Goal: Task Accomplishment & Management: Use online tool/utility

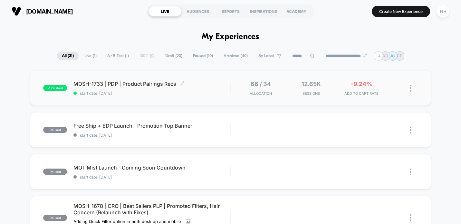
click at [135, 85] on span "MOSH-1733 | PDP | Product Pairings Recs Click to edit experience details" at bounding box center [151, 84] width 157 height 6
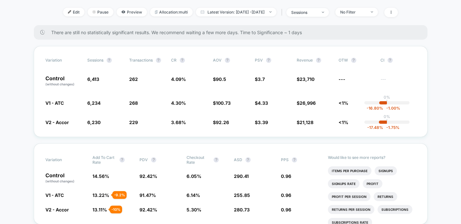
scroll to position [72, 0]
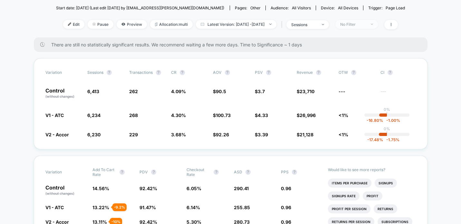
click at [377, 21] on span "No Filter" at bounding box center [356, 24] width 43 height 9
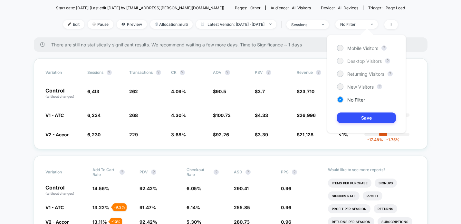
click at [367, 61] on span "Desktop Visitors" at bounding box center [364, 60] width 34 height 5
click at [362, 117] on button "Save" at bounding box center [366, 117] width 59 height 11
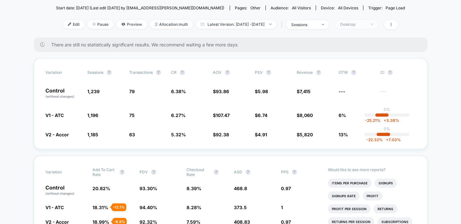
click at [366, 25] on div "Desktop" at bounding box center [353, 24] width 26 height 5
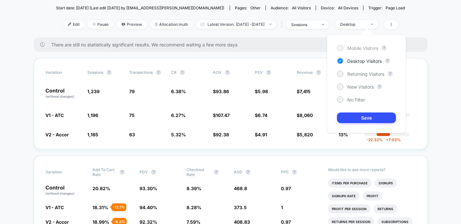
click at [358, 46] on span "Mobile Visitors" at bounding box center [362, 47] width 31 height 5
click at [361, 118] on button "Save" at bounding box center [366, 117] width 59 height 11
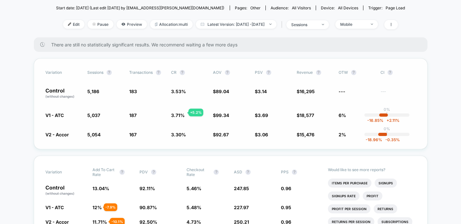
scroll to position [73, 0]
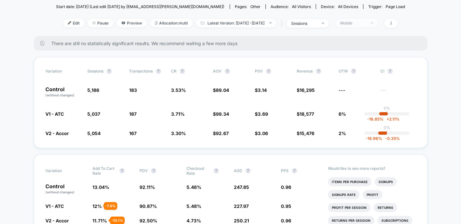
click at [360, 24] on div "Mobile" at bounding box center [353, 23] width 26 height 5
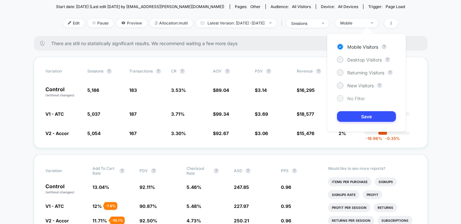
click at [356, 96] on span "No Filter" at bounding box center [356, 98] width 18 height 5
click at [356, 111] on button "Save" at bounding box center [366, 116] width 59 height 11
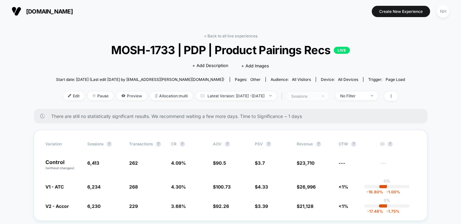
click at [329, 92] on span "sessions" at bounding box center [307, 96] width 43 height 9
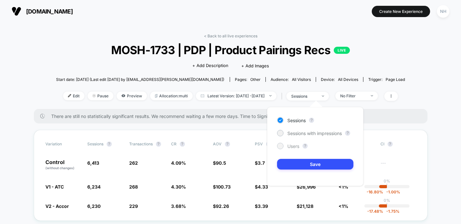
click at [295, 145] on span "Users" at bounding box center [293, 145] width 12 height 5
click at [334, 159] on button "Save" at bounding box center [315, 164] width 76 height 11
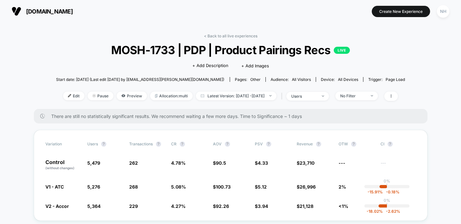
scroll to position [11, 0]
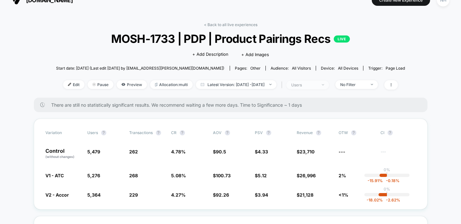
click at [317, 84] on div "users" at bounding box center [304, 84] width 26 height 5
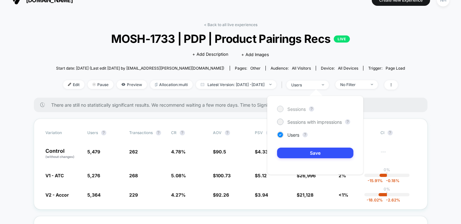
click at [303, 108] on span "Sessions" at bounding box center [296, 108] width 18 height 5
click at [310, 155] on button "Save" at bounding box center [315, 153] width 76 height 11
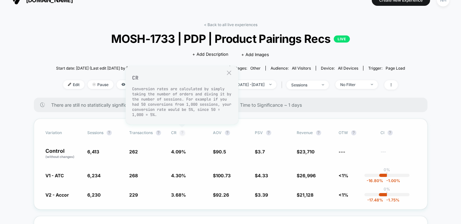
click at [181, 132] on button "?" at bounding box center [182, 132] width 5 height 5
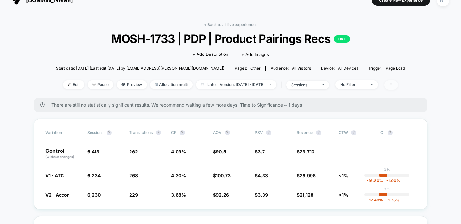
click at [393, 83] on icon at bounding box center [391, 85] width 4 height 4
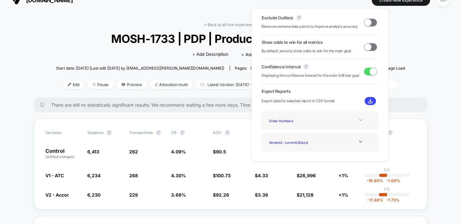
click at [359, 121] on icon at bounding box center [360, 120] width 5 height 5
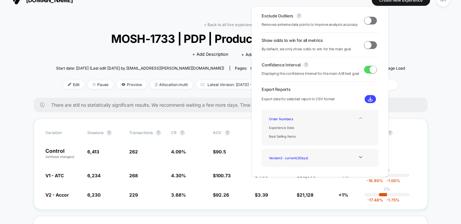
click at [359, 121] on div "Order Numbers Experience Data Best Selling Items" at bounding box center [319, 127] width 107 height 26
click at [359, 119] on icon at bounding box center [360, 118] width 5 height 5
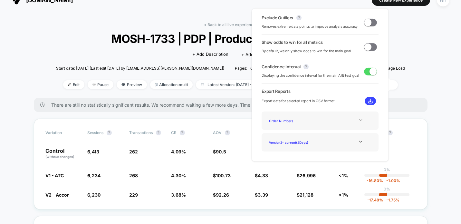
click at [358, 145] on div "Version 2 - current ( 2 Days)" at bounding box center [319, 142] width 107 height 9
click at [358, 142] on icon at bounding box center [360, 141] width 5 height 5
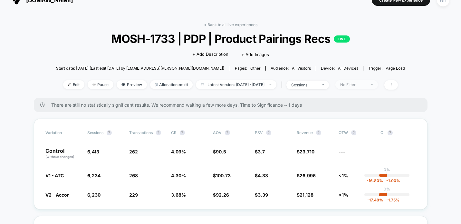
click at [377, 86] on span "No Filter" at bounding box center [356, 84] width 43 height 9
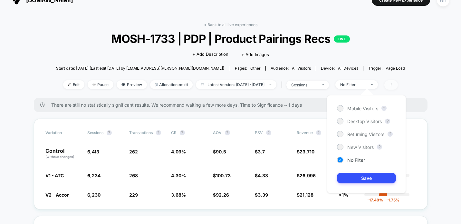
click at [398, 83] on span at bounding box center [391, 84] width 14 height 9
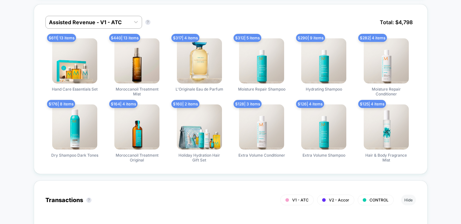
scroll to position [455, 0]
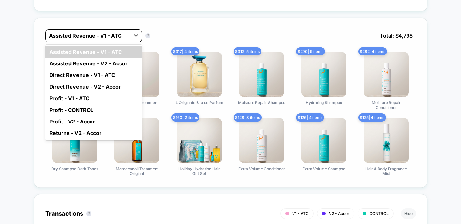
click at [119, 39] on div "Assisted Revenue - V1 - ATC" at bounding box center [88, 36] width 84 height 10
click at [161, 26] on div "option Assisted Revenue - V1 - ATC focused, 1 of 8. 8 results available. Use Up…" at bounding box center [231, 103] width 394 height 170
click at [127, 34] on div "Assisted Revenue - V1 - ATC" at bounding box center [88, 36] width 84 height 10
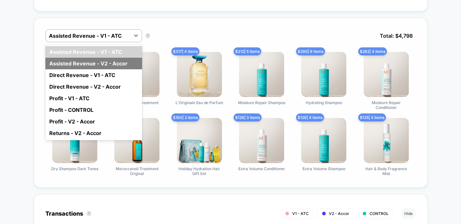
click at [121, 60] on div "Assisted Revenue - V2 - Accor" at bounding box center [93, 64] width 97 height 12
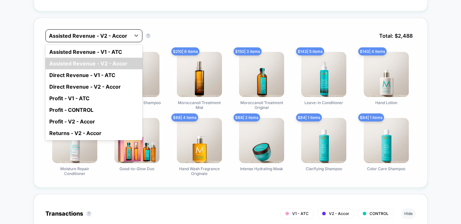
click at [126, 35] on div at bounding box center [88, 36] width 78 height 8
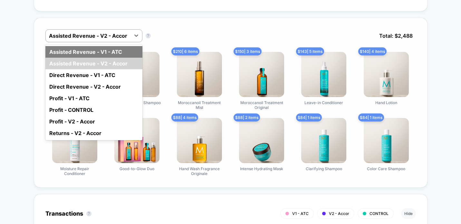
click at [123, 49] on div "Assisted Revenue - V1 - ATC" at bounding box center [93, 52] width 97 height 12
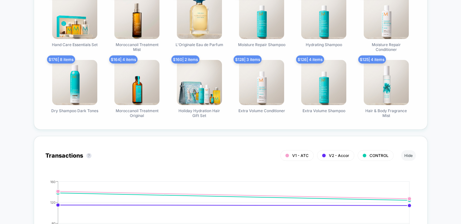
scroll to position [437, 0]
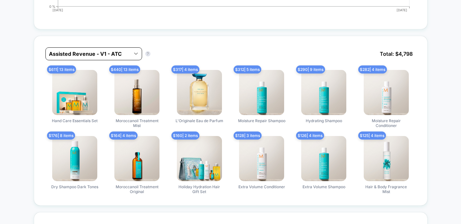
click at [136, 48] on div at bounding box center [136, 54] width 12 height 12
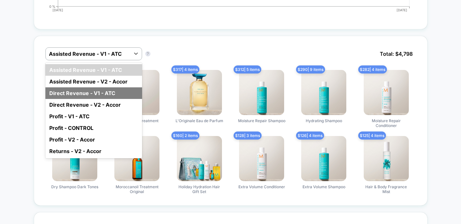
click at [117, 87] on div "Direct Revenue - V1 - ATC" at bounding box center [93, 93] width 97 height 12
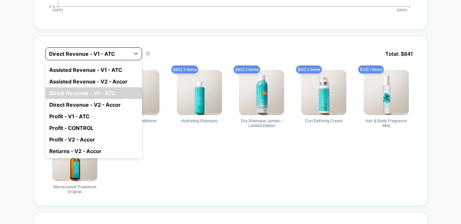
click at [128, 50] on div "Direct Revenue - V1 - ATC" at bounding box center [88, 54] width 84 height 10
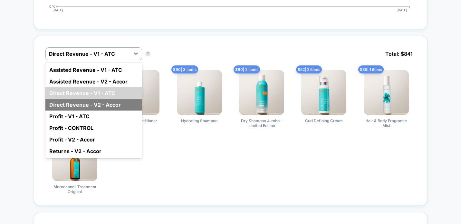
click at [115, 106] on div "Direct Revenue - V2 - Accor" at bounding box center [93, 105] width 97 height 12
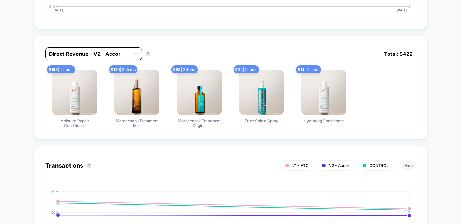
click at [126, 55] on div at bounding box center [88, 54] width 78 height 8
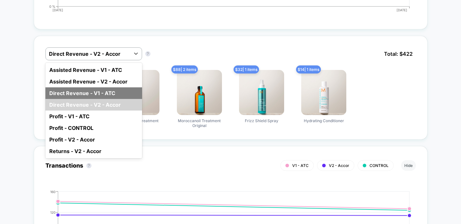
click at [117, 92] on div "Direct Revenue - V1 - ATC" at bounding box center [93, 93] width 97 height 12
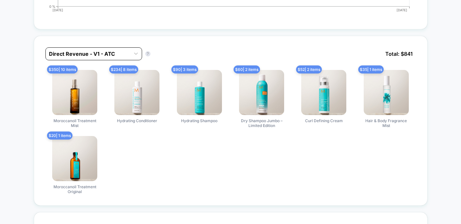
click at [127, 55] on div "Direct Revenue - V1 - ATC" at bounding box center [88, 54] width 84 height 10
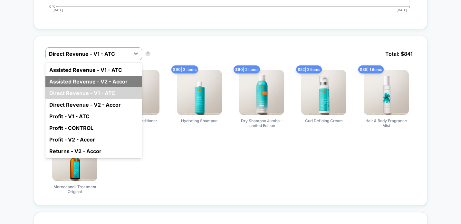
click at [122, 77] on div "Assisted Revenue - V2 - Accor" at bounding box center [93, 82] width 97 height 12
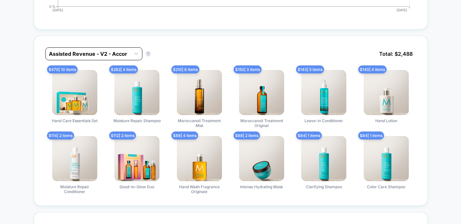
click at [129, 51] on div "Assisted Revenue - V2 - Accor" at bounding box center [88, 54] width 85 height 10
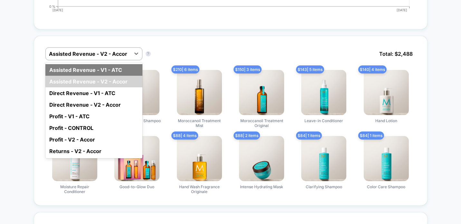
click at [121, 72] on div "Assisted Revenue - V1 - ATC" at bounding box center [93, 70] width 97 height 12
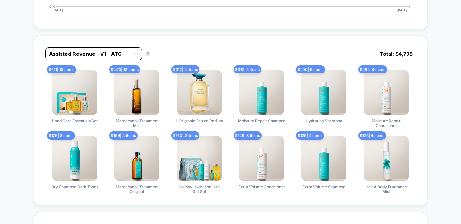
click at [122, 53] on div at bounding box center [88, 54] width 78 height 8
click at [162, 36] on div "Assisted Revenue - V1 - ATC Assisted Revenue - V1 - ATC ? Total: $ 4,798 $ 611 …" at bounding box center [231, 121] width 394 height 170
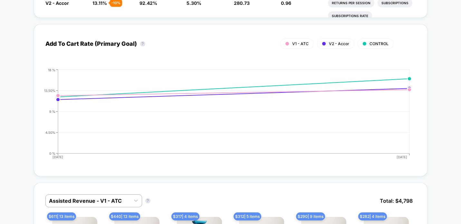
scroll to position [0, 0]
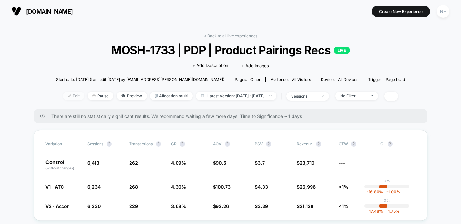
click at [63, 95] on span "Edit" at bounding box center [73, 95] width 21 height 9
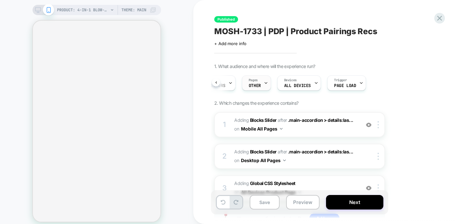
click at [258, 85] on span "OTHER" at bounding box center [255, 85] width 12 height 5
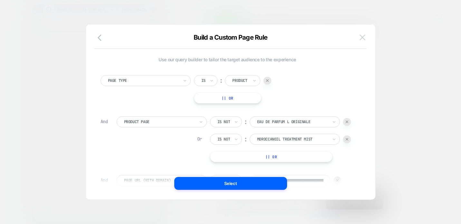
click at [363, 35] on img at bounding box center [362, 36] width 6 height 5
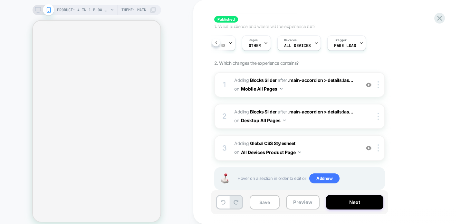
scroll to position [54, 0]
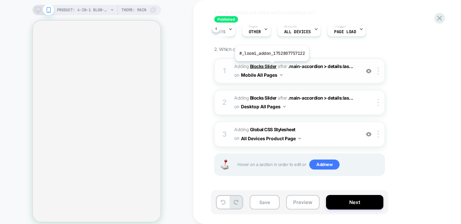
click at [271, 66] on b "Blocks Slider" at bounding box center [263, 65] width 27 height 5
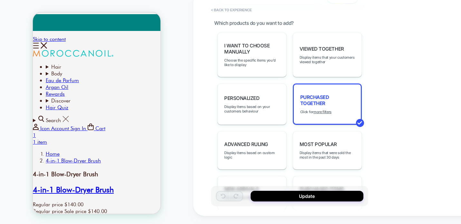
scroll to position [306, 0]
click at [324, 109] on u "more filters" at bounding box center [322, 111] width 18 height 5
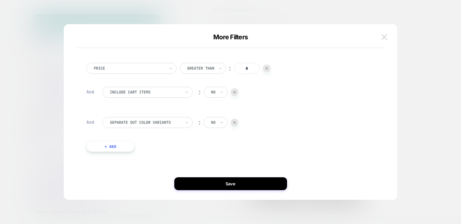
click at [384, 34] on button at bounding box center [384, 37] width 10 height 10
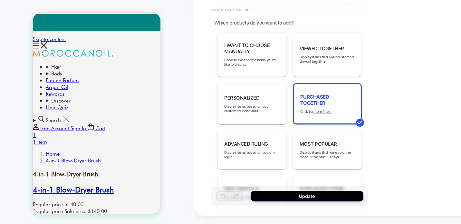
click at [247, 10] on button "< Back to experience" at bounding box center [231, 10] width 47 height 10
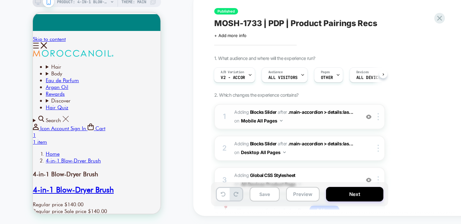
scroll to position [50, 0]
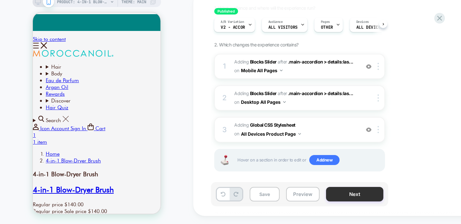
click at [340, 194] on button "Next" at bounding box center [354, 194] width 57 height 14
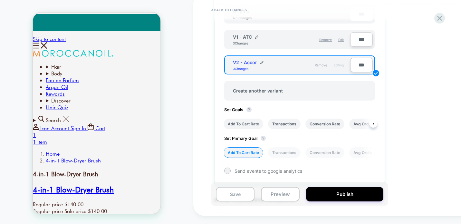
scroll to position [0, 0]
click at [317, 153] on li "Conversion Rate" at bounding box center [324, 152] width 39 height 11
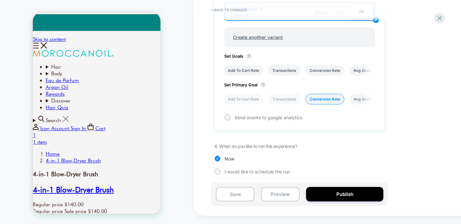
scroll to position [275, 0]
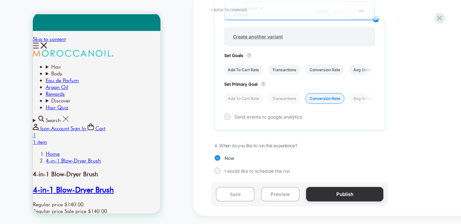
click at [335, 191] on button "Publish" at bounding box center [344, 194] width 77 height 14
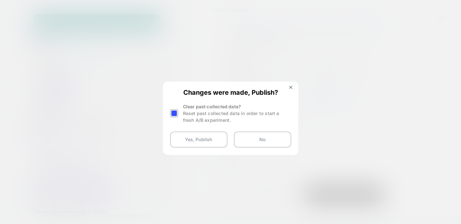
click at [174, 112] on div at bounding box center [174, 113] width 8 height 8
click at [254, 145] on button "No" at bounding box center [262, 139] width 57 height 16
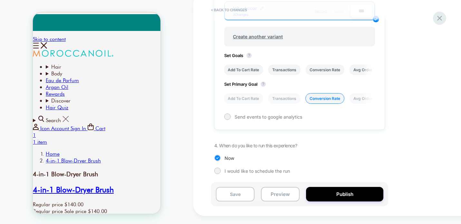
click at [441, 14] on icon at bounding box center [439, 18] width 9 height 9
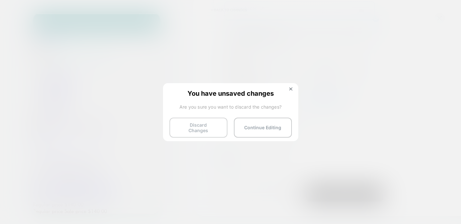
click at [210, 127] on button "Discard Changes" at bounding box center [198, 128] width 58 height 20
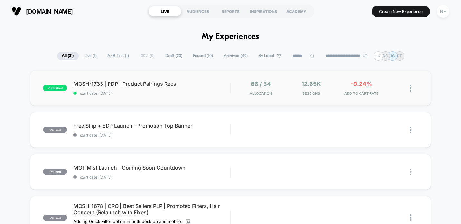
click at [155, 78] on div "published MOSH-1733 | PDP | Product Pairings Recs start date: [DATE] 66 / 34 Al…" at bounding box center [230, 87] width 401 height 35
